Goal: Information Seeking & Learning: Check status

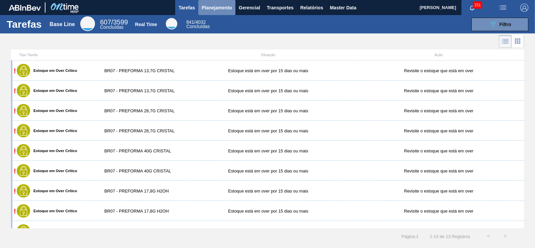
click at [209, 5] on span "Planejamento" at bounding box center [217, 8] width 30 height 8
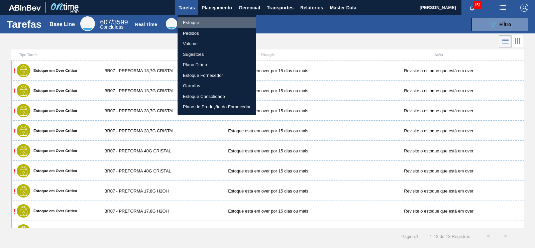
click at [188, 21] on li "Estoque" at bounding box center [216, 22] width 79 height 11
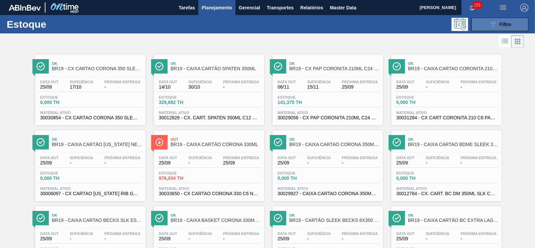
click at [500, 27] on div "089F7B8B-B2A5-4AFE-B5C0-19BA573D28AC Filtro" at bounding box center [500, 24] width 22 height 8
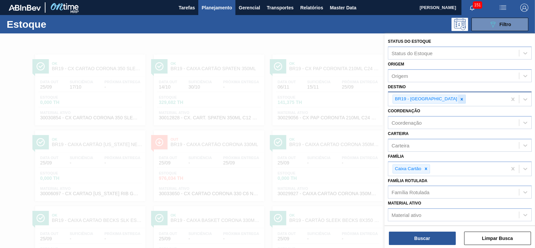
click at [459, 98] on icon at bounding box center [461, 99] width 5 height 5
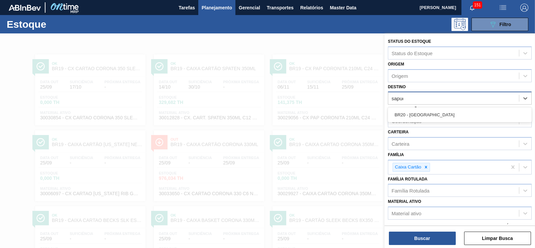
type input "sapuca"
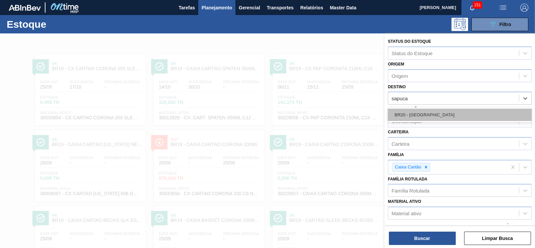
click at [420, 109] on div "BR20 - [GEOGRAPHIC_DATA]" at bounding box center [460, 115] width 144 height 12
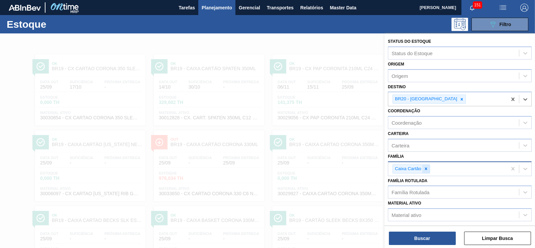
click at [425, 168] on icon at bounding box center [426, 168] width 2 height 2
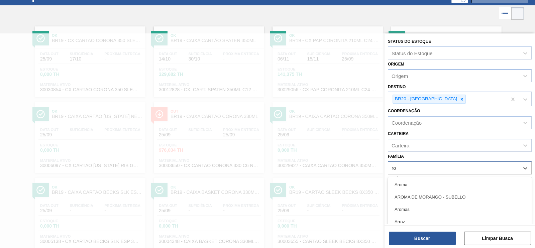
scroll to position [31, 0]
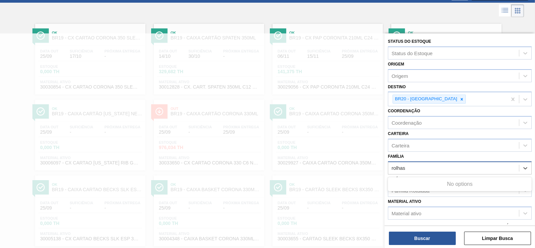
type input "rolhas"
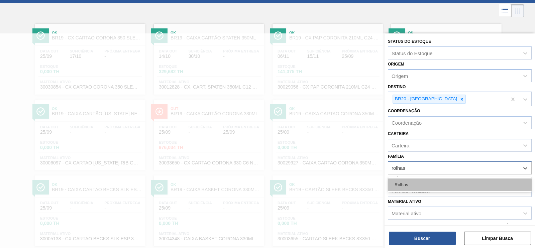
click at [397, 184] on div "Rolhas" at bounding box center [460, 184] width 144 height 12
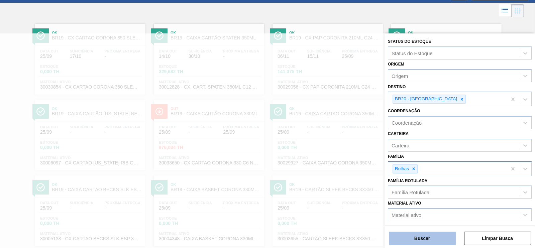
click at [415, 234] on button "Buscar" at bounding box center [422, 238] width 67 height 13
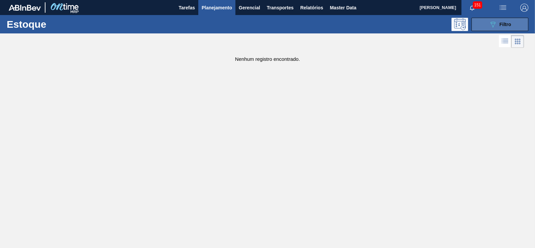
click at [499, 30] on button "089F7B8B-B2A5-4AFE-B5C0-19BA573D28AC Filtro" at bounding box center [499, 24] width 57 height 13
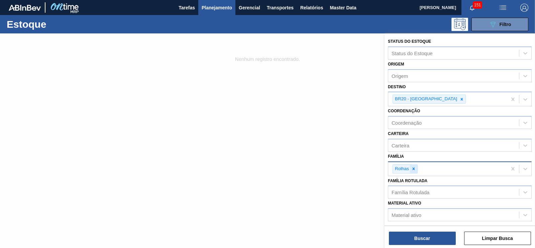
click at [415, 166] on icon at bounding box center [413, 168] width 5 height 5
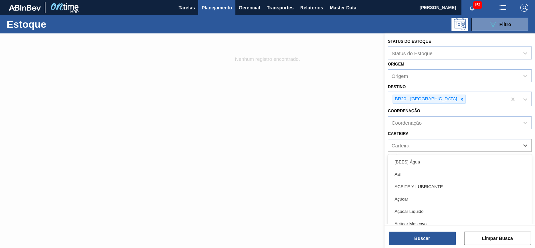
click at [403, 144] on div "Carteira" at bounding box center [400, 145] width 18 height 6
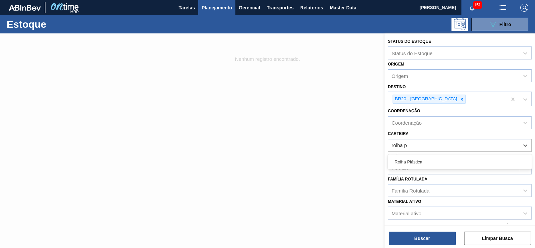
type input "rolha pl"
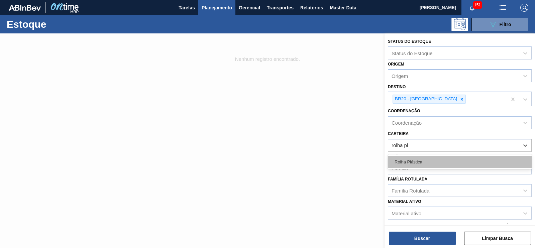
click at [395, 163] on div "Rolha Plástica" at bounding box center [460, 162] width 144 height 12
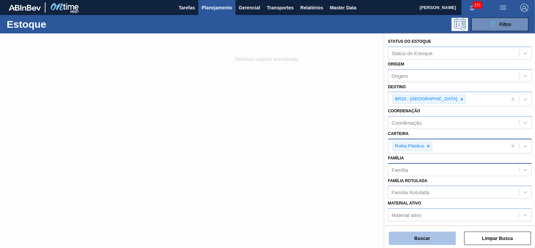
click at [413, 234] on button "Buscar" at bounding box center [422, 238] width 67 height 13
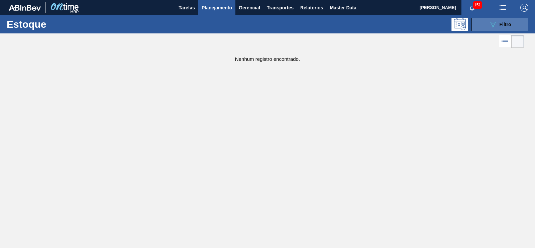
click at [477, 20] on button "089F7B8B-B2A5-4AFE-B5C0-19BA573D28AC Filtro" at bounding box center [499, 24] width 57 height 13
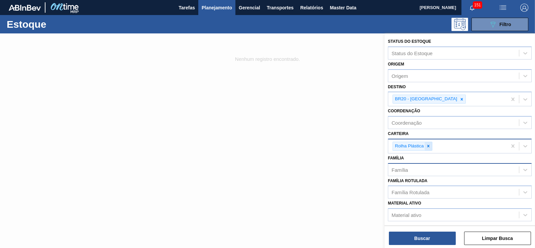
click at [427, 145] on icon at bounding box center [428, 146] width 5 height 5
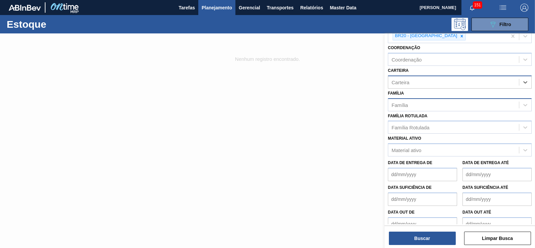
scroll to position [64, 0]
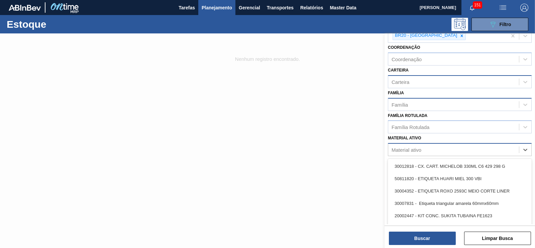
click at [402, 151] on div "Material ativo" at bounding box center [406, 150] width 30 height 6
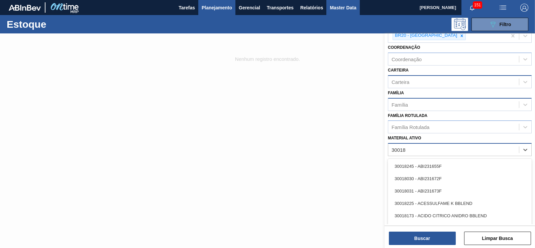
type ativo "30018"
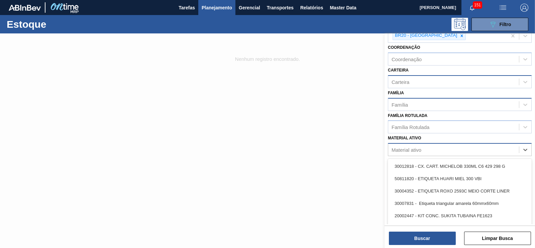
click at [408, 147] on div "Material ativo" at bounding box center [406, 150] width 30 height 6
type ativo "1"
type ativo "3001897"
click at [404, 149] on div "Material ativo" at bounding box center [406, 150] width 30 height 6
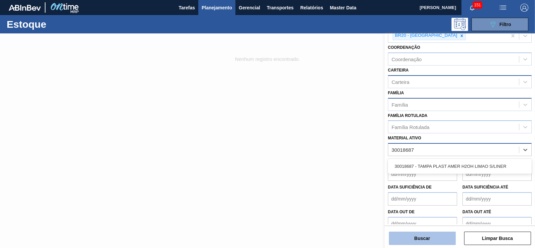
type ativo "30018687"
click at [425, 236] on button "Buscar" at bounding box center [422, 238] width 67 height 13
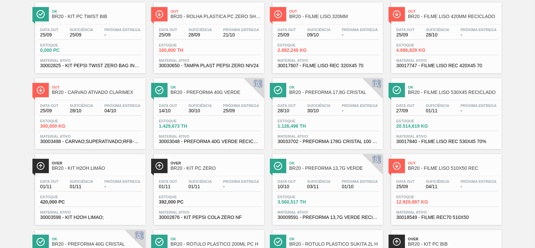
scroll to position [0, 0]
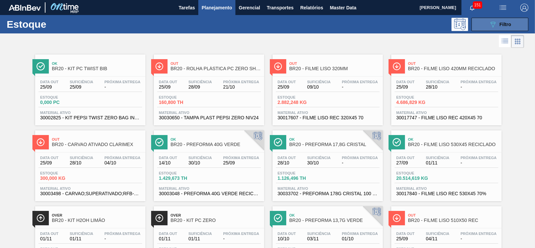
click at [489, 23] on icon "089F7B8B-B2A5-4AFE-B5C0-19BA573D28AC" at bounding box center [493, 24] width 8 height 8
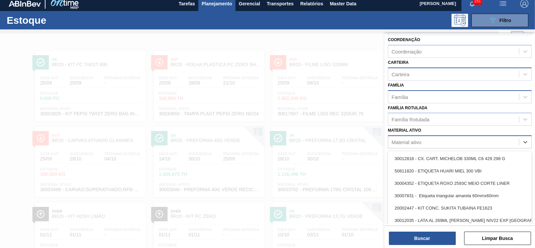
scroll to position [4, 0]
click at [406, 146] on div "Material ativo" at bounding box center [460, 141] width 144 height 13
type ativo "30018687"
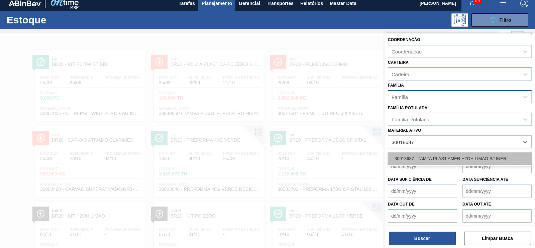
click at [413, 158] on div "30018687 - TAMPA PLAST AMER H2OH LIMAO S/LINER" at bounding box center [460, 158] width 144 height 12
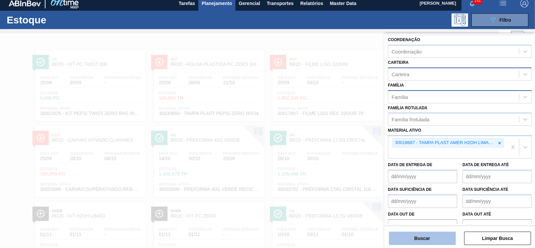
click at [420, 235] on button "Buscar" at bounding box center [422, 238] width 67 height 13
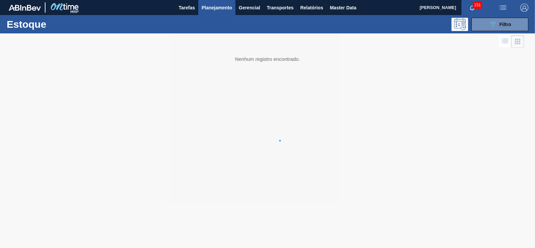
scroll to position [0, 0]
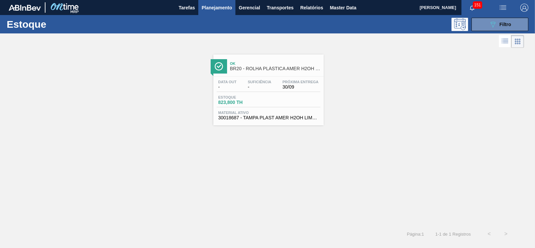
click at [267, 78] on div "Data out - Suficiência - Próxima Entrega 30/09 Estoque 823,800 TH Material ativ…" at bounding box center [268, 99] width 110 height 45
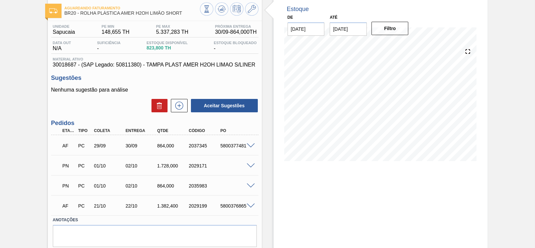
scroll to position [34, 0]
